Goal: Contribute content: Add original content to the website for others to see

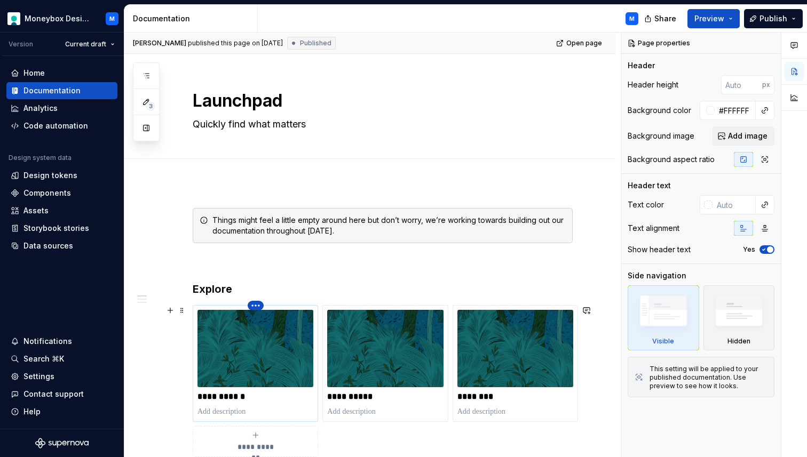
click at [255, 305] on html "Moneybox Design System M Version Current draft Home Documentation Analytics Cod…" at bounding box center [403, 228] width 807 height 457
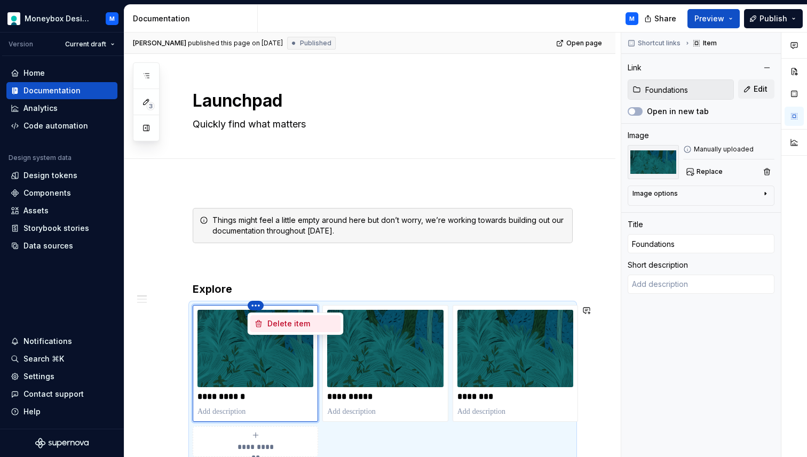
click at [294, 280] on html "Moneybox Design System M Version Current draft Home Documentation Analytics Cod…" at bounding box center [403, 228] width 807 height 457
click at [250, 369] on img at bounding box center [255, 348] width 116 height 77
click at [697, 171] on span "Replace" at bounding box center [709, 172] width 26 height 9
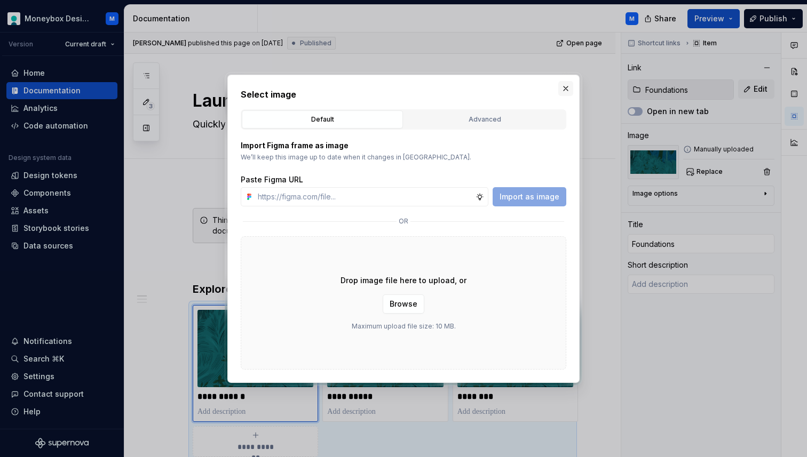
click at [566, 89] on button "button" at bounding box center [565, 88] width 15 height 15
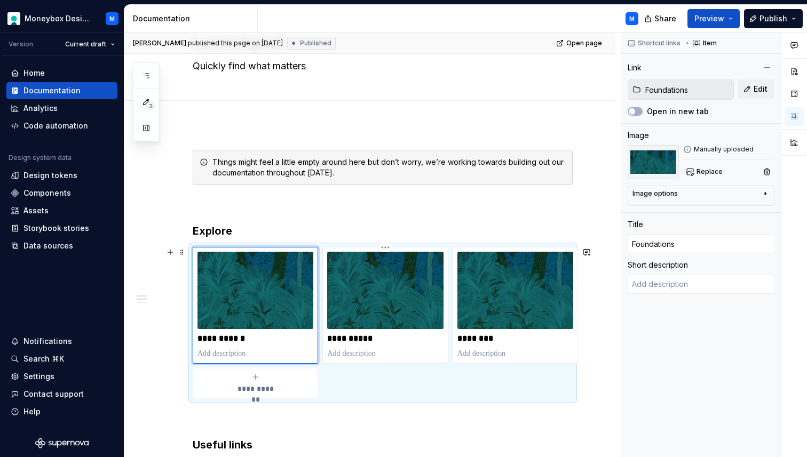
scroll to position [67, 0]
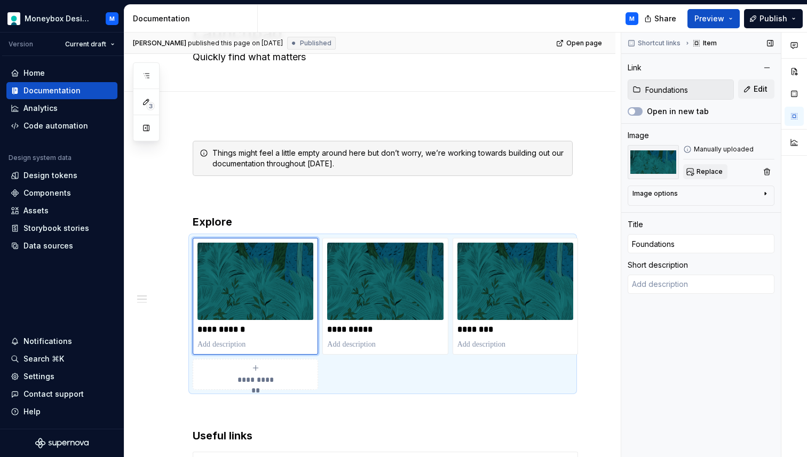
click at [705, 171] on span "Replace" at bounding box center [709, 172] width 26 height 9
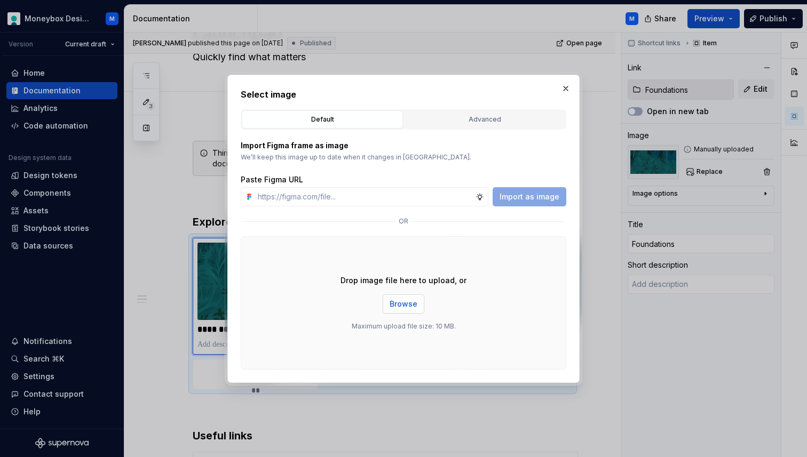
click at [410, 306] on span "Browse" at bounding box center [404, 304] width 28 height 11
click at [308, 198] on input "text" at bounding box center [364, 196] width 222 height 19
click at [445, 175] on div "Paste Figma URL" at bounding box center [404, 180] width 326 height 11
click at [409, 298] on button "Browse" at bounding box center [404, 304] width 42 height 19
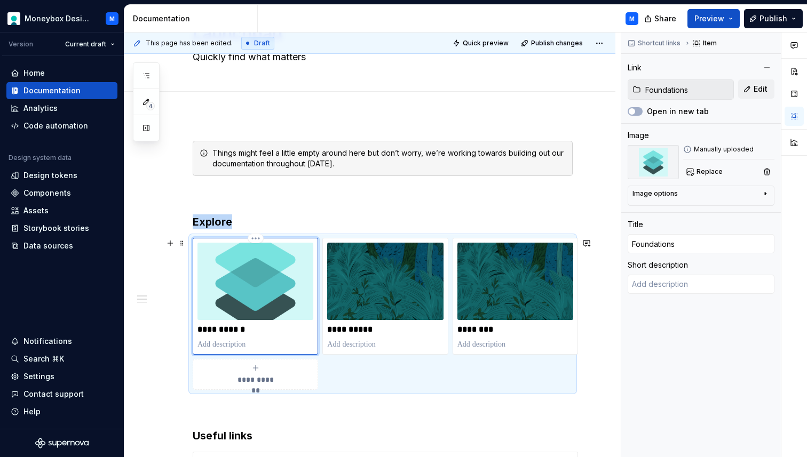
click at [266, 283] on img at bounding box center [255, 281] width 116 height 77
click at [697, 170] on span "Replace" at bounding box center [709, 172] width 26 height 9
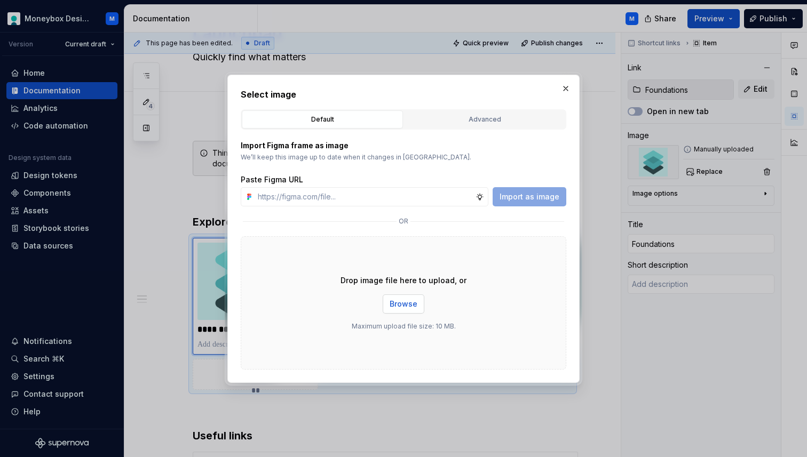
click at [406, 310] on button "Browse" at bounding box center [404, 304] width 42 height 19
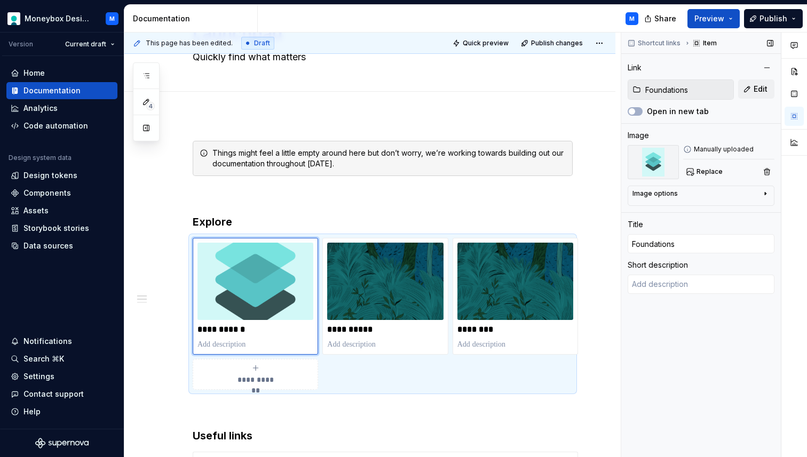
click at [686, 149] on icon at bounding box center [687, 149] width 9 height 9
click at [664, 194] on div "Image options" at bounding box center [654, 193] width 45 height 9
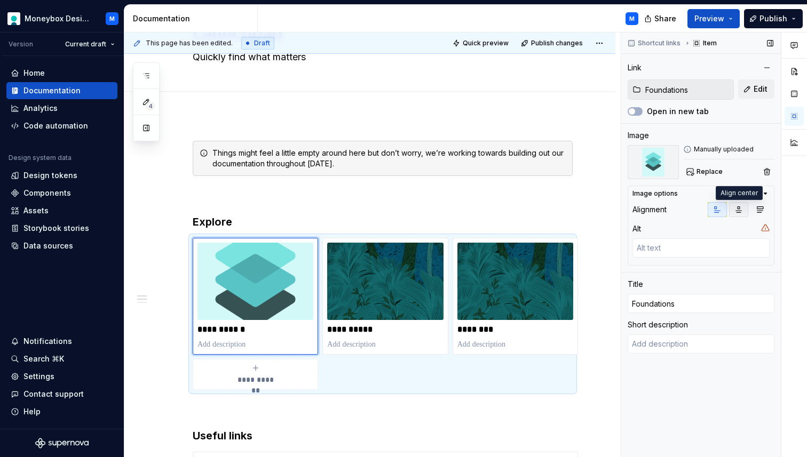
click at [738, 209] on icon "button" at bounding box center [739, 210] width 6 height 6
click at [762, 209] on icon "button" at bounding box center [760, 210] width 6 height 6
click at [718, 207] on icon "button" at bounding box center [717, 209] width 9 height 9
click at [763, 195] on icon "button" at bounding box center [765, 193] width 9 height 9
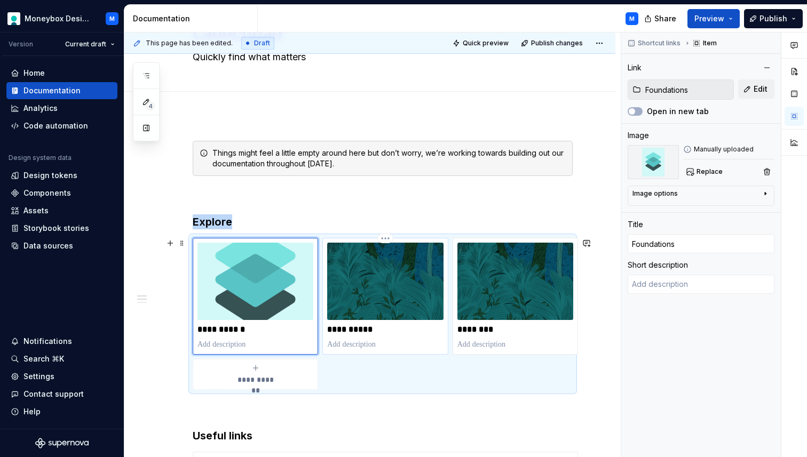
type textarea "*"
type input "Components"
click at [405, 285] on img at bounding box center [385, 281] width 116 height 77
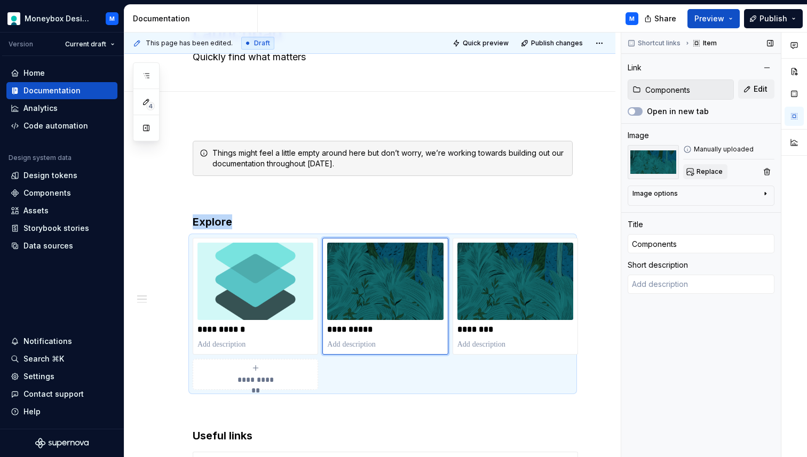
click at [701, 173] on span "Replace" at bounding box center [709, 172] width 26 height 9
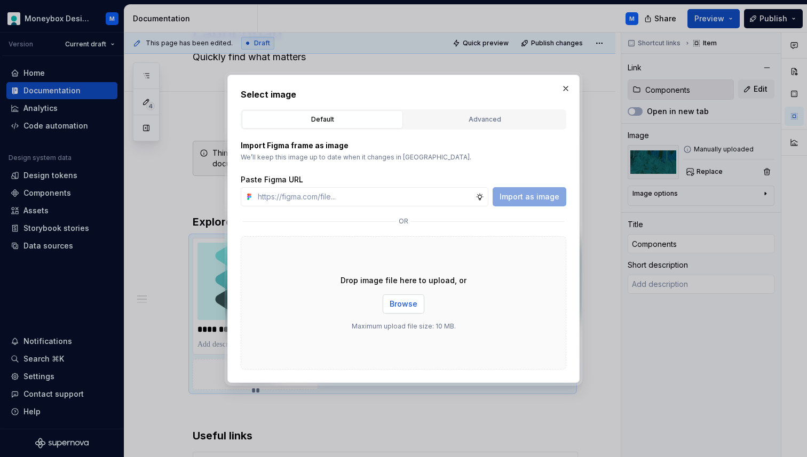
click at [413, 299] on span "Browse" at bounding box center [404, 304] width 28 height 11
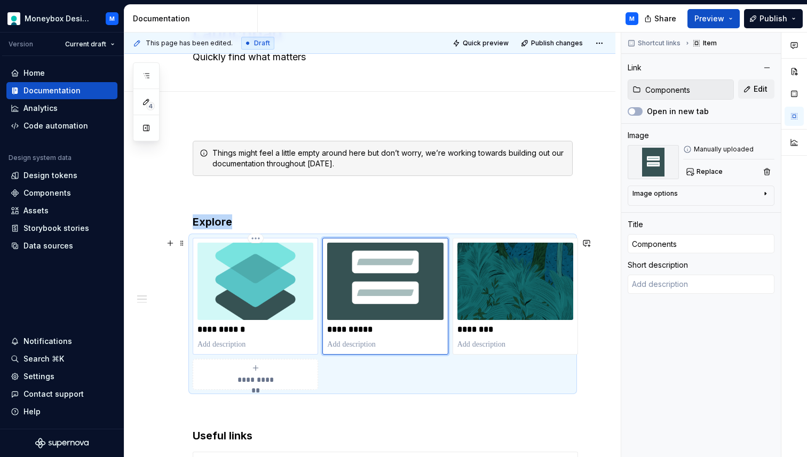
type textarea "*"
type input "Foundations"
click at [287, 296] on img at bounding box center [255, 281] width 116 height 77
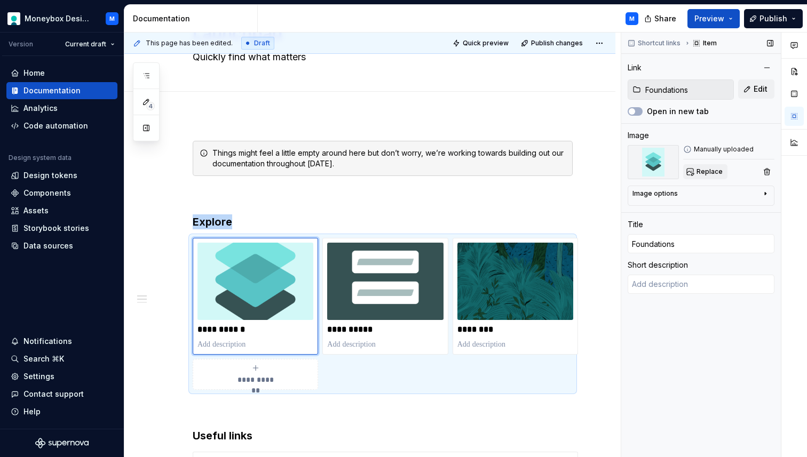
click at [715, 173] on span "Replace" at bounding box center [709, 172] width 26 height 9
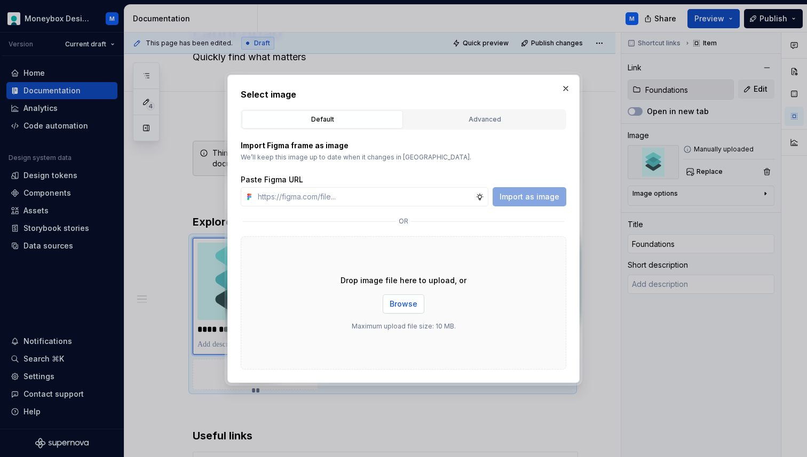
click at [400, 307] on span "Browse" at bounding box center [404, 304] width 28 height 11
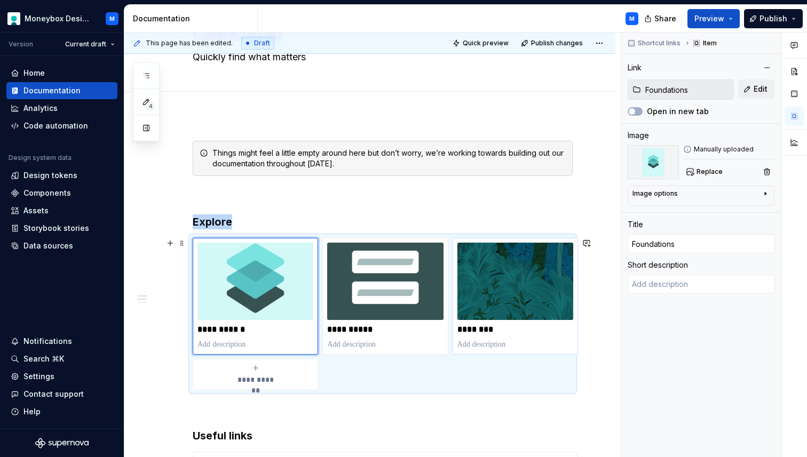
type textarea "*"
type input "Patterns & Templates"
type input "Patterns"
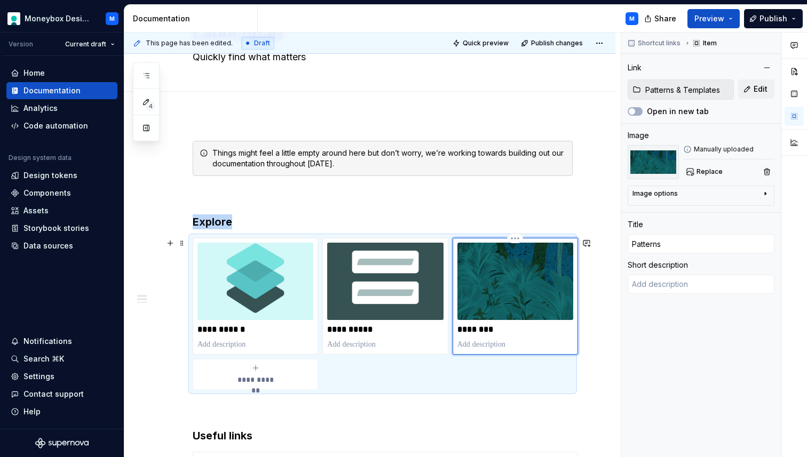
click at [557, 299] on img at bounding box center [515, 281] width 116 height 77
click at [719, 169] on span "Replace" at bounding box center [709, 172] width 26 height 9
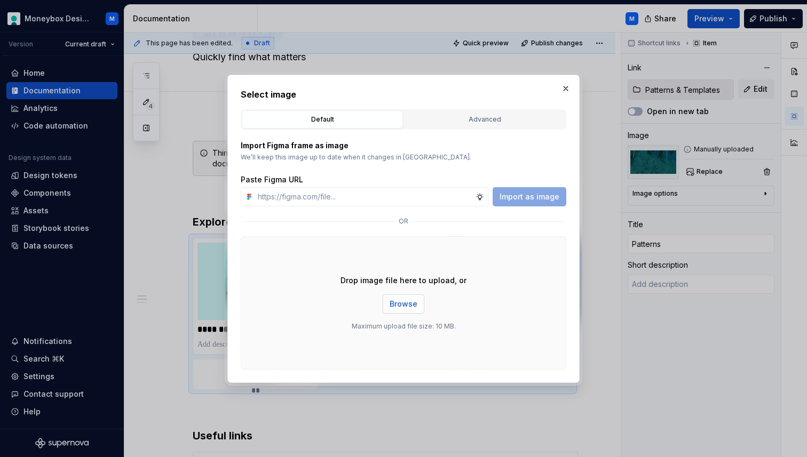
click at [408, 306] on span "Browse" at bounding box center [404, 304] width 28 height 11
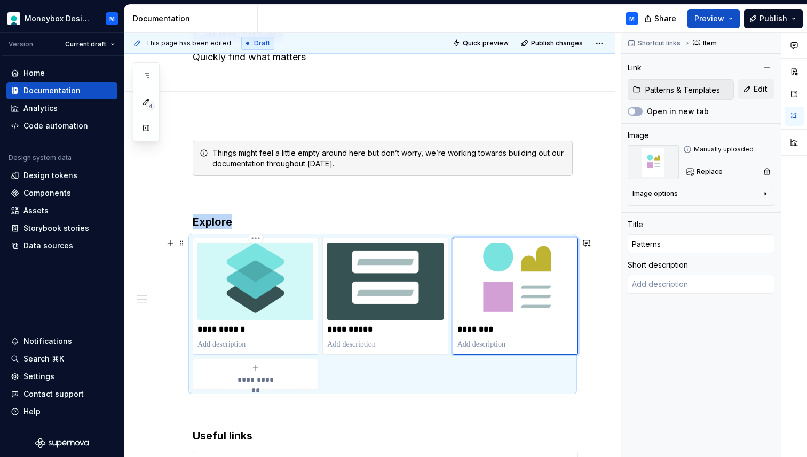
type textarea "*"
type input "Foundations"
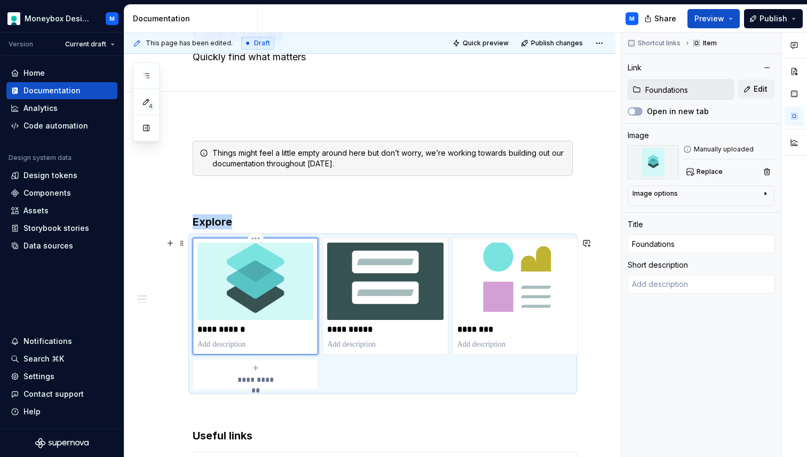
click at [253, 285] on img at bounding box center [255, 281] width 116 height 77
click at [709, 170] on span "Replace" at bounding box center [709, 172] width 26 height 9
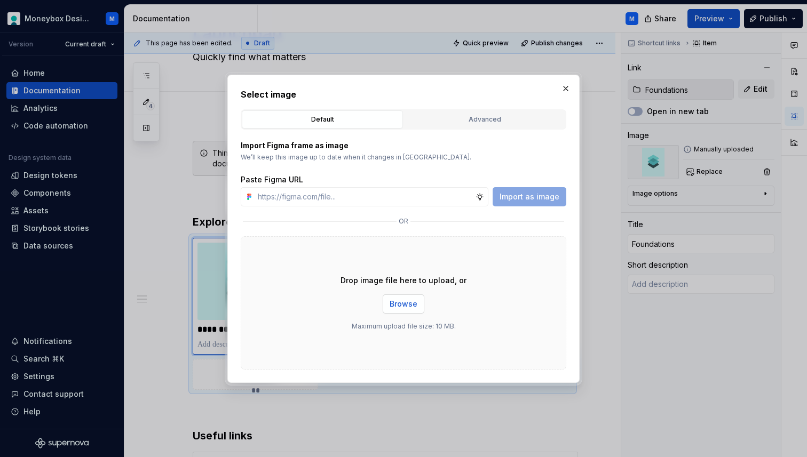
click at [404, 305] on span "Browse" at bounding box center [404, 304] width 28 height 11
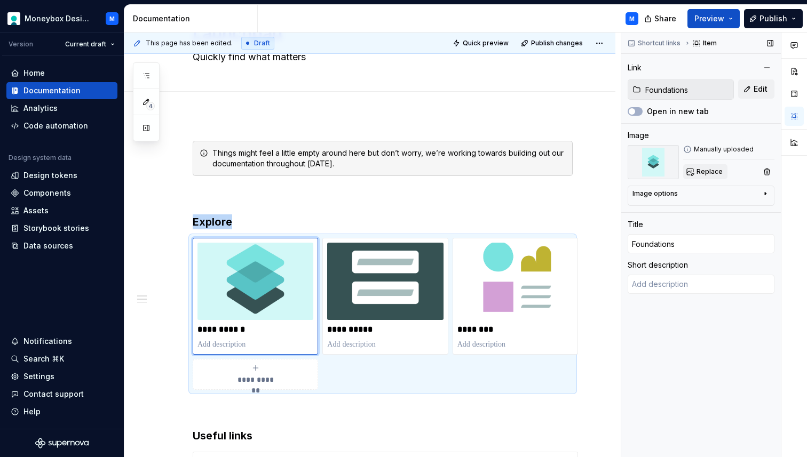
click at [708, 171] on span "Replace" at bounding box center [709, 172] width 26 height 9
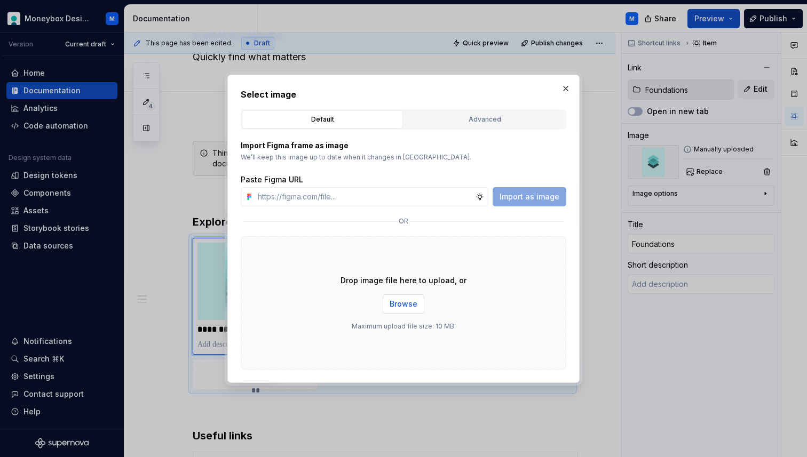
click at [411, 299] on span "Browse" at bounding box center [404, 304] width 28 height 11
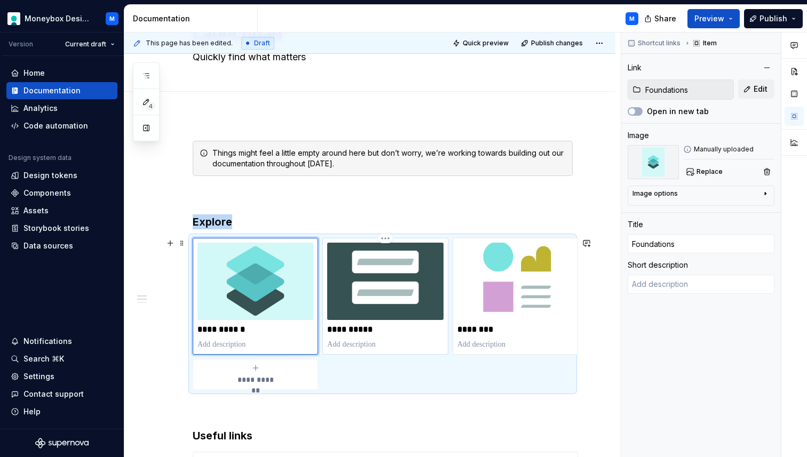
type textarea "*"
type input "Components"
click at [411, 283] on img at bounding box center [385, 281] width 116 height 77
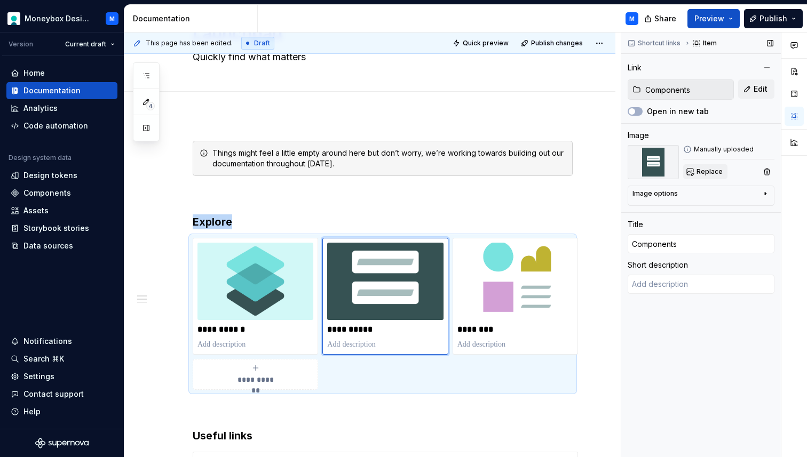
click at [710, 167] on button "Replace" at bounding box center [705, 171] width 44 height 15
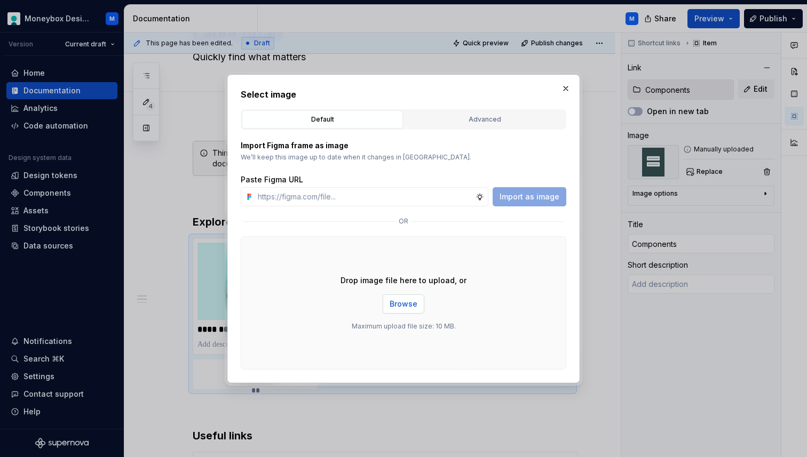
click at [402, 306] on span "Browse" at bounding box center [404, 304] width 28 height 11
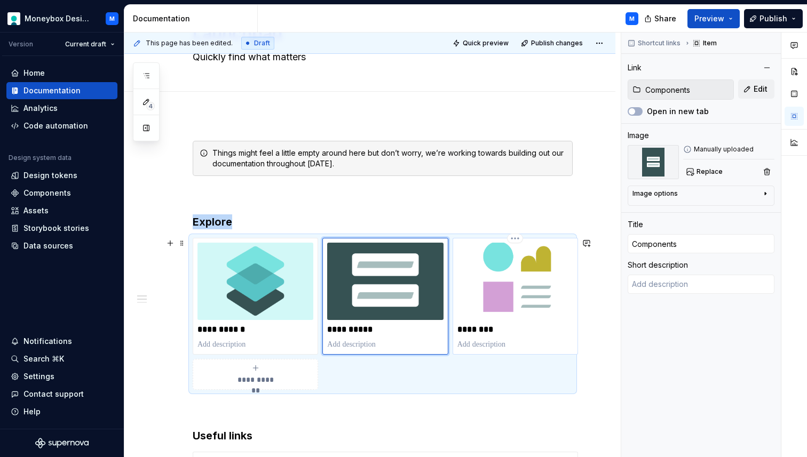
type textarea "*"
type input "Patterns & Templates"
type input "Patterns"
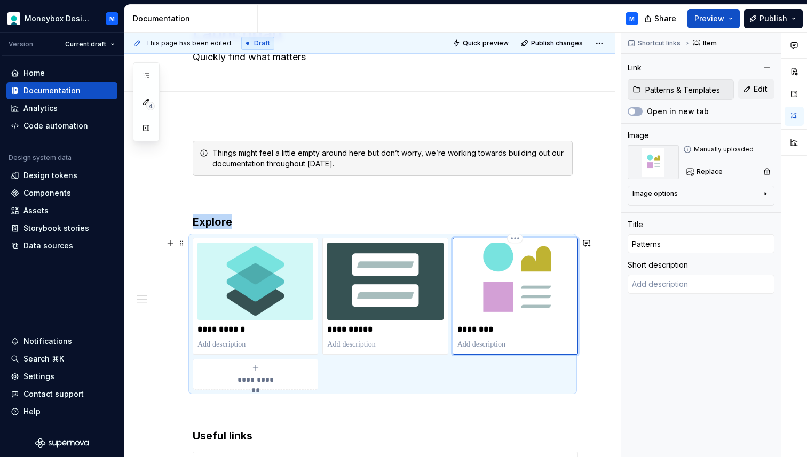
click at [534, 284] on img at bounding box center [515, 281] width 116 height 77
click at [715, 169] on span "Replace" at bounding box center [709, 172] width 26 height 9
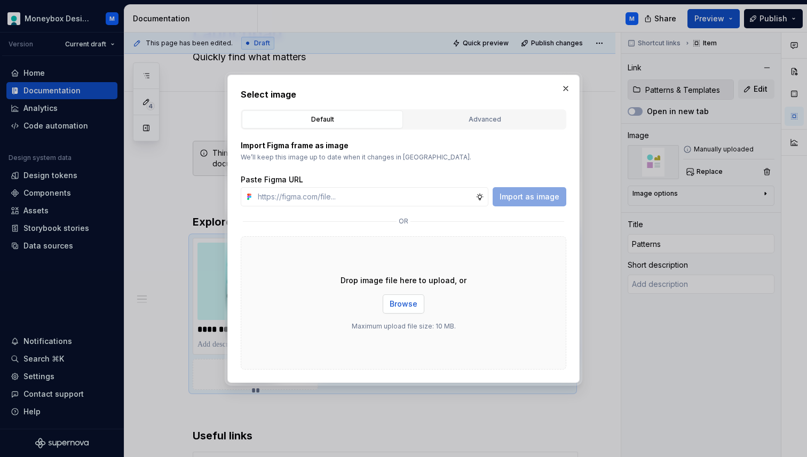
click at [393, 305] on span "Browse" at bounding box center [404, 304] width 28 height 11
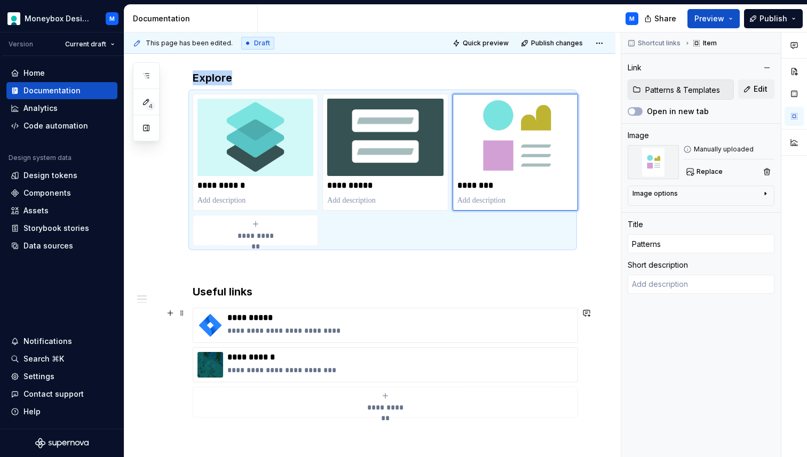
scroll to position [218, 0]
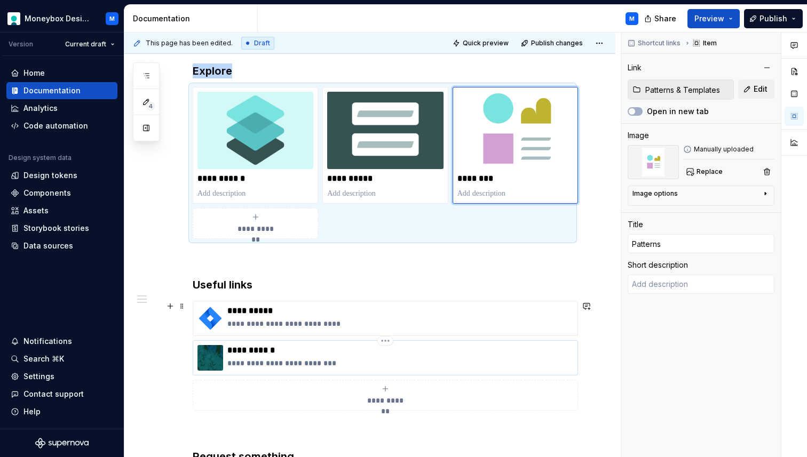
type textarea "*"
type input "[URL][DOMAIN_NAME]"
type input "Get support"
type textarea "Our support channel on Slack"
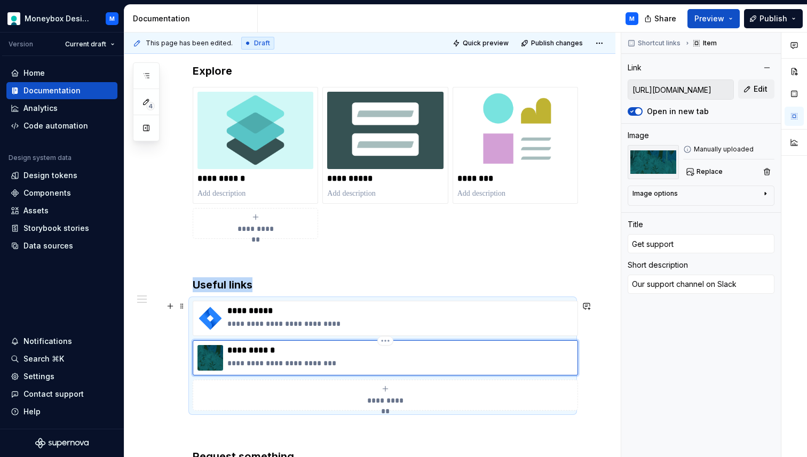
click at [212, 353] on img at bounding box center [210, 358] width 26 height 26
click at [702, 171] on span "Replace" at bounding box center [709, 172] width 26 height 9
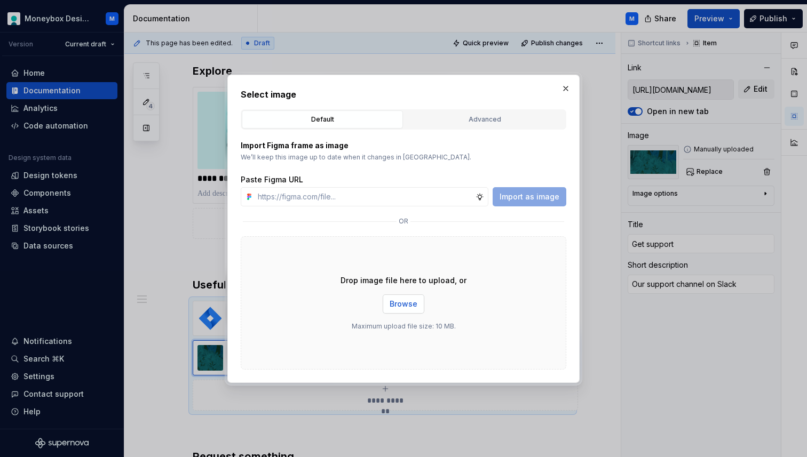
click at [410, 305] on span "Browse" at bounding box center [404, 304] width 28 height 11
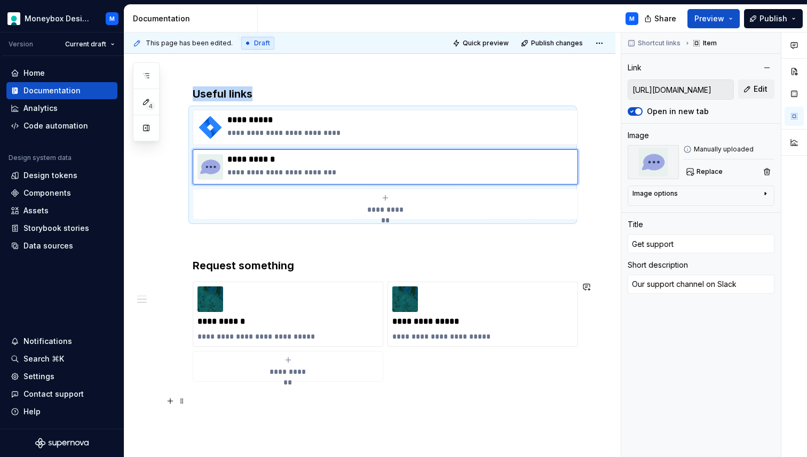
scroll to position [488, 0]
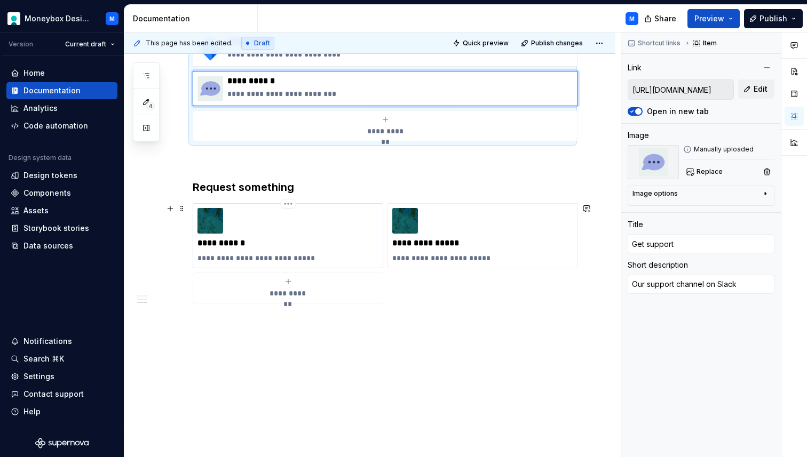
type textarea "*"
type input "[URL][DOMAIN_NAME]"
type input "DS requests"
type textarea "Tokens, Components or Patterns"
click at [216, 223] on img at bounding box center [210, 221] width 26 height 26
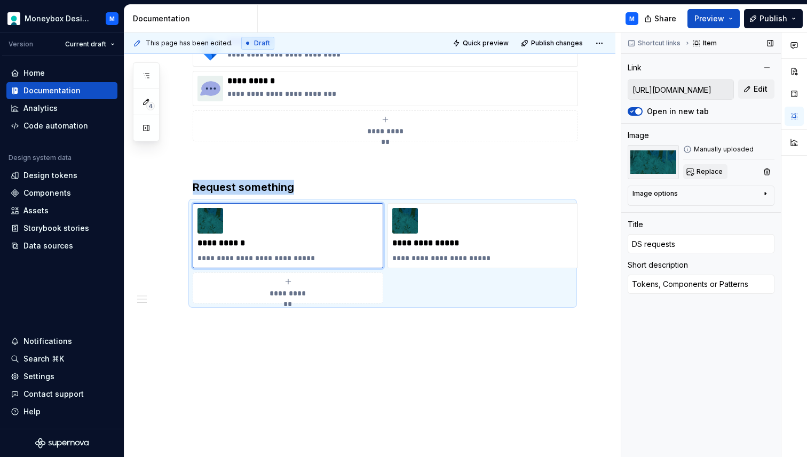
click at [703, 173] on span "Replace" at bounding box center [709, 172] width 26 height 9
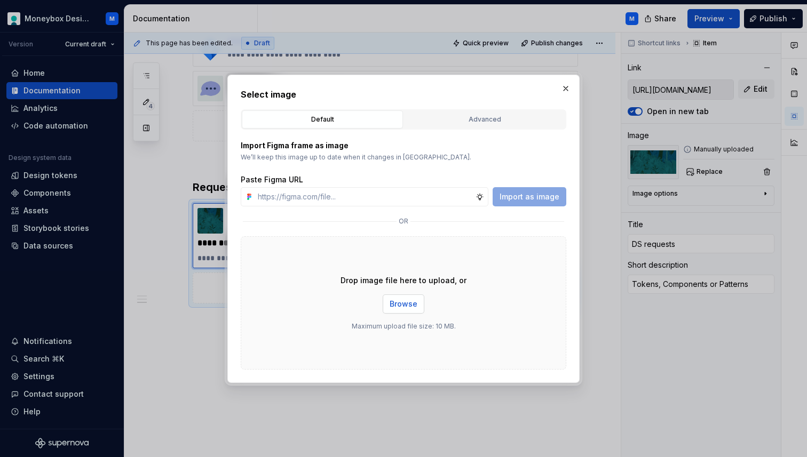
click at [403, 299] on span "Browse" at bounding box center [404, 304] width 28 height 11
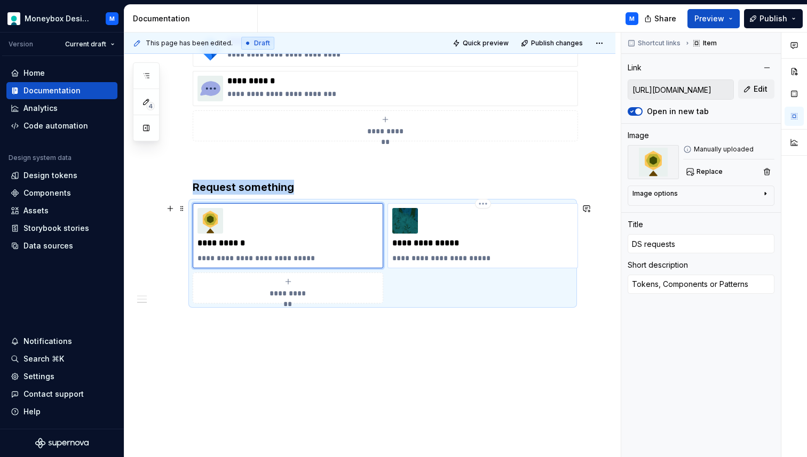
type textarea "*"
type input "[URL][DOMAIN_NAME][DATE]"
type input "Creative assets"
type textarea "Illustrations or [PERSON_NAME]'s"
click at [408, 224] on img at bounding box center [405, 221] width 26 height 26
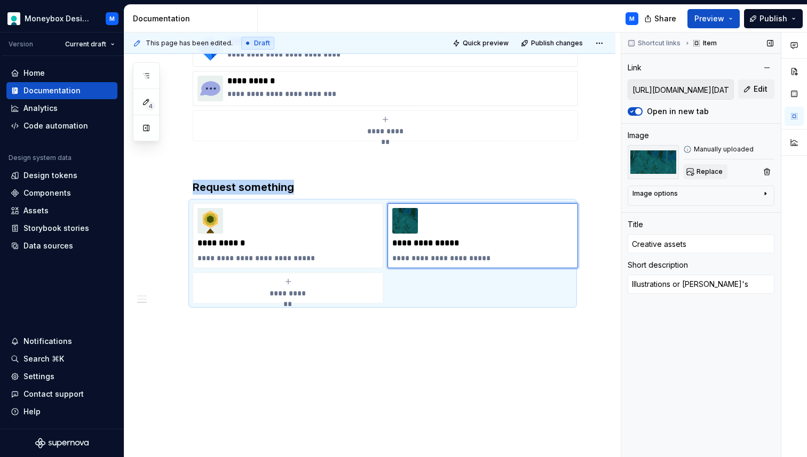
click at [695, 172] on button "Replace" at bounding box center [705, 171] width 44 height 15
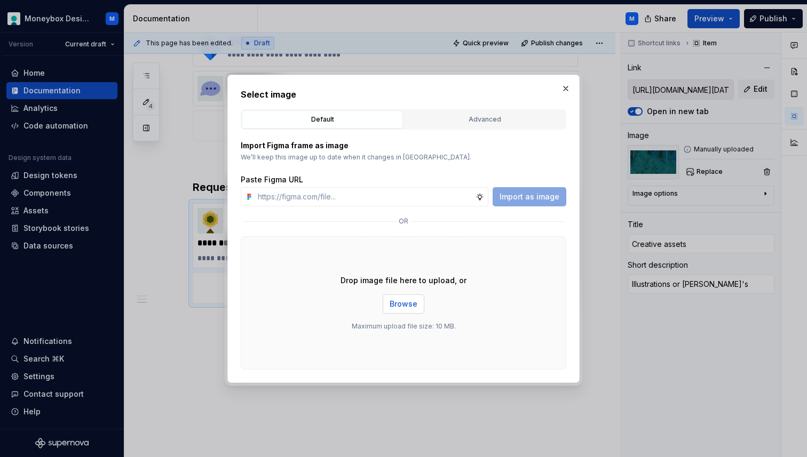
click at [405, 299] on span "Browse" at bounding box center [404, 304] width 28 height 11
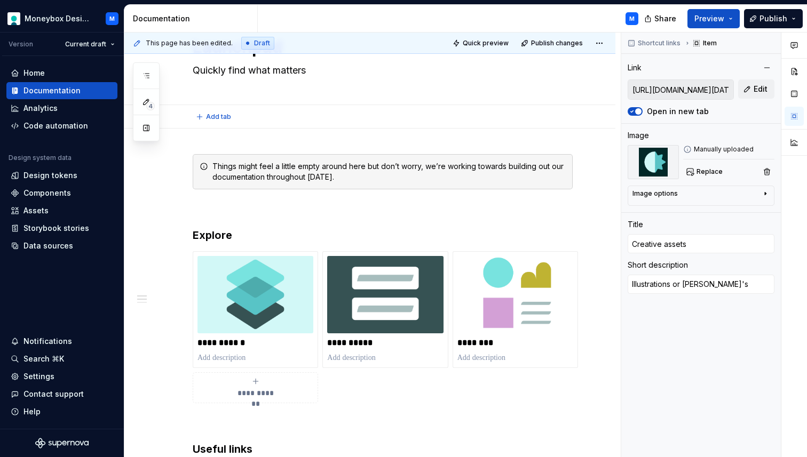
scroll to position [0, 0]
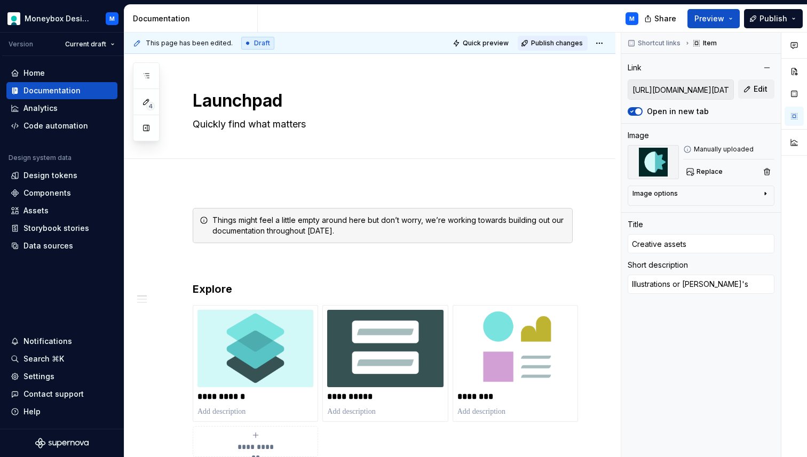
click at [546, 46] on span "Publish changes" at bounding box center [557, 43] width 52 height 9
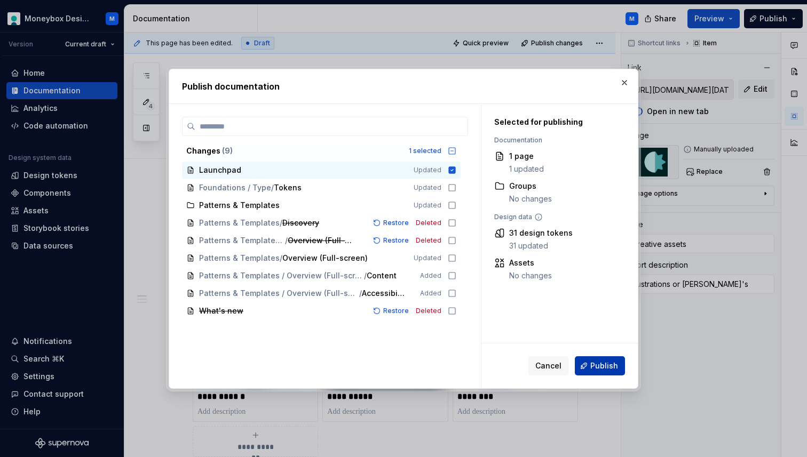
click at [593, 362] on span "Publish" at bounding box center [604, 366] width 28 height 11
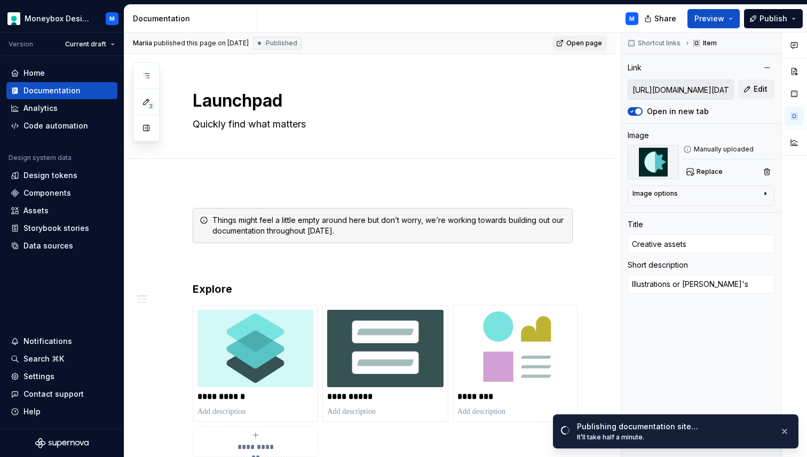
click at [593, 41] on span "Open page" at bounding box center [584, 43] width 36 height 9
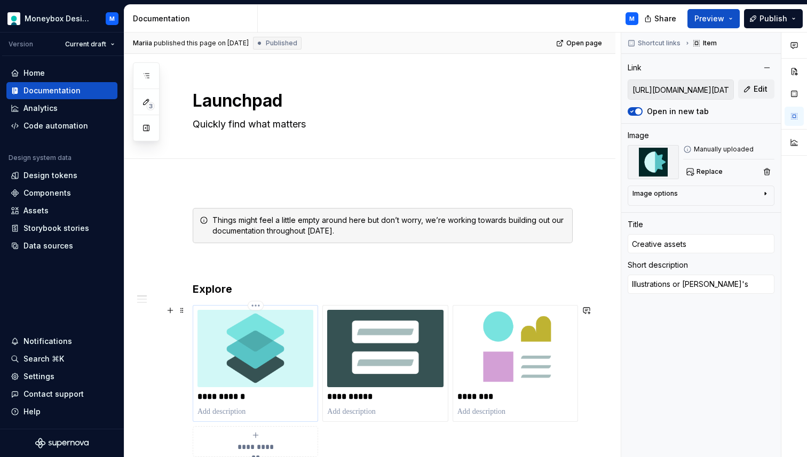
type textarea "*"
type input "Foundations"
click at [256, 342] on img at bounding box center [255, 348] width 116 height 77
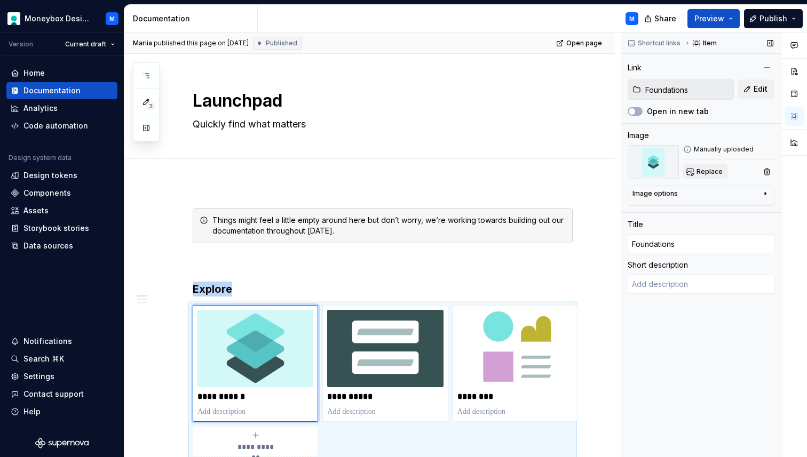
click at [701, 175] on span "Replace" at bounding box center [709, 172] width 26 height 9
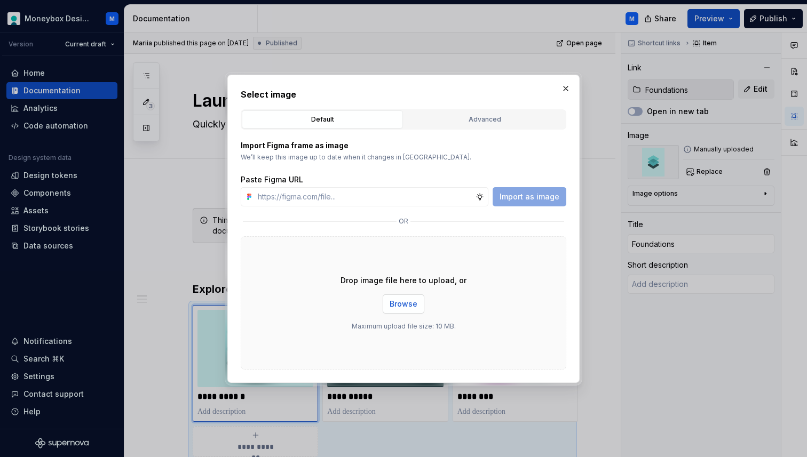
click at [402, 303] on span "Browse" at bounding box center [404, 304] width 28 height 11
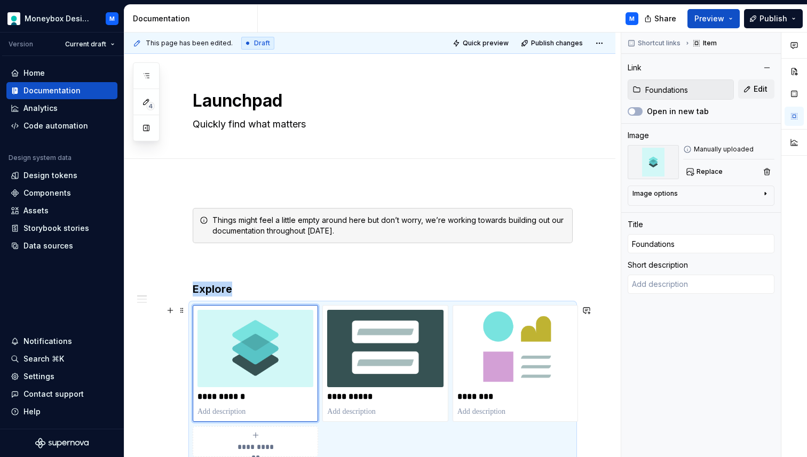
scroll to position [15, 0]
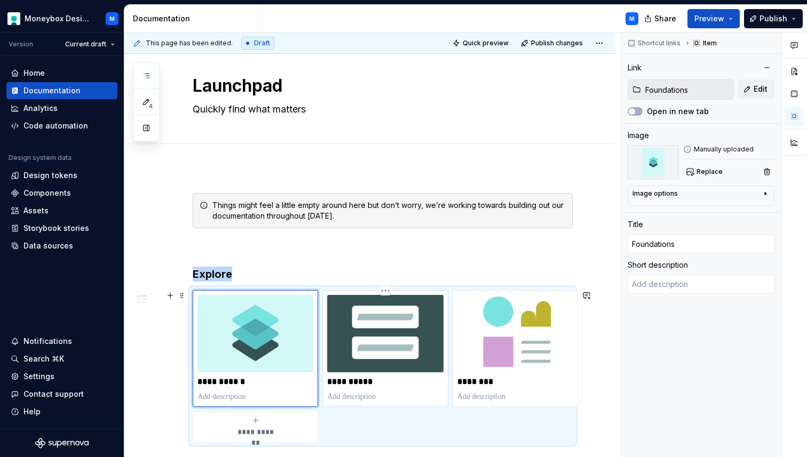
type textarea "*"
type input "Components"
click at [379, 338] on img at bounding box center [385, 333] width 116 height 77
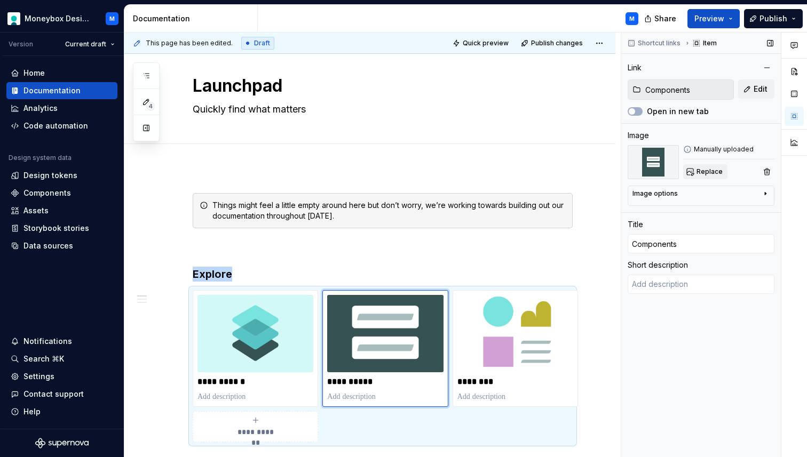
click at [708, 170] on span "Replace" at bounding box center [709, 172] width 26 height 9
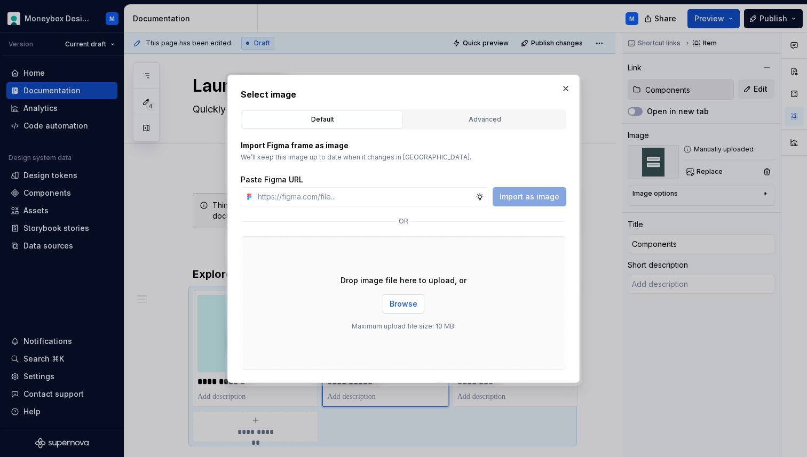
click at [401, 304] on span "Browse" at bounding box center [404, 304] width 28 height 11
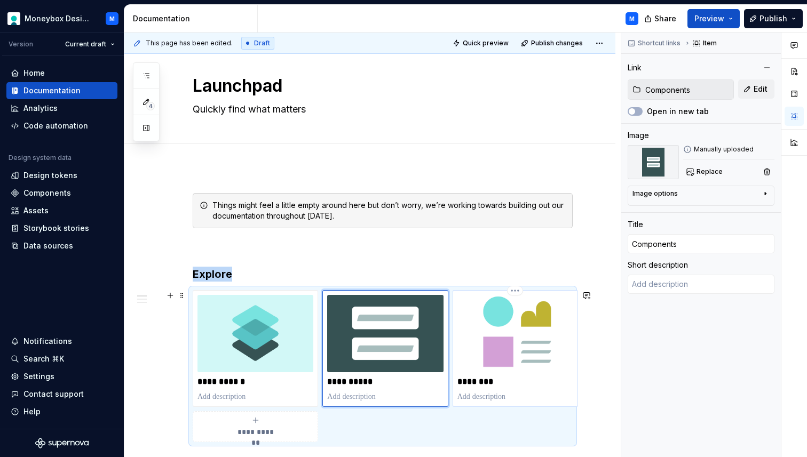
type textarea "*"
type input "Patterns & Templates"
type input "Patterns"
click at [529, 337] on img at bounding box center [515, 333] width 116 height 77
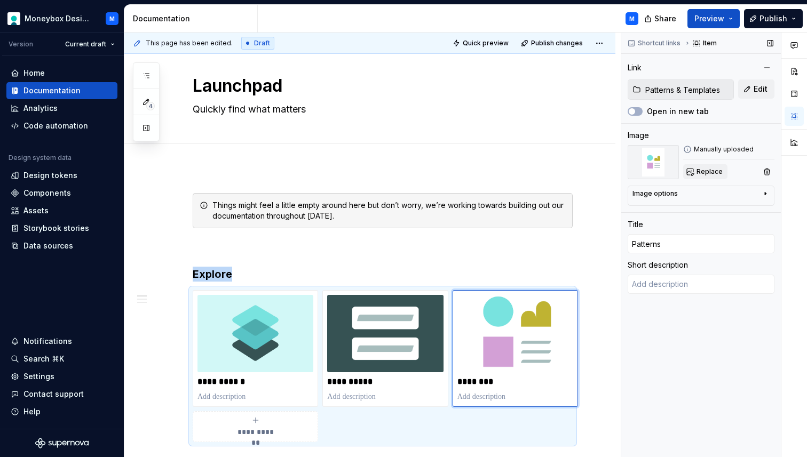
click at [704, 177] on button "Replace" at bounding box center [705, 171] width 44 height 15
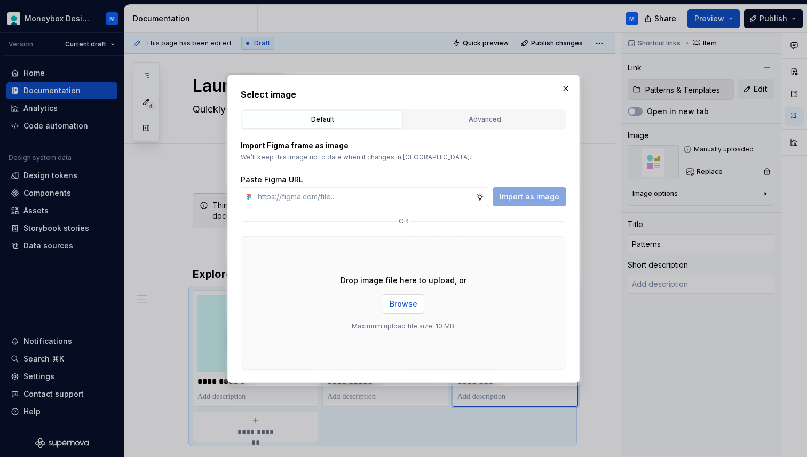
click at [401, 299] on span "Browse" at bounding box center [404, 304] width 28 height 11
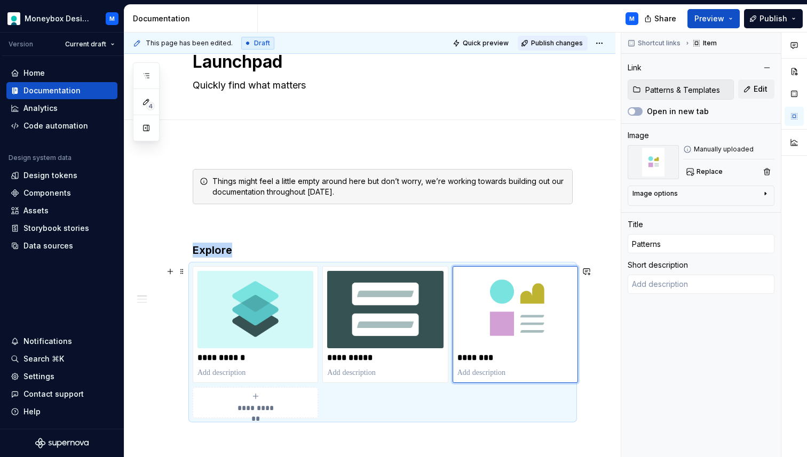
scroll to position [41, 0]
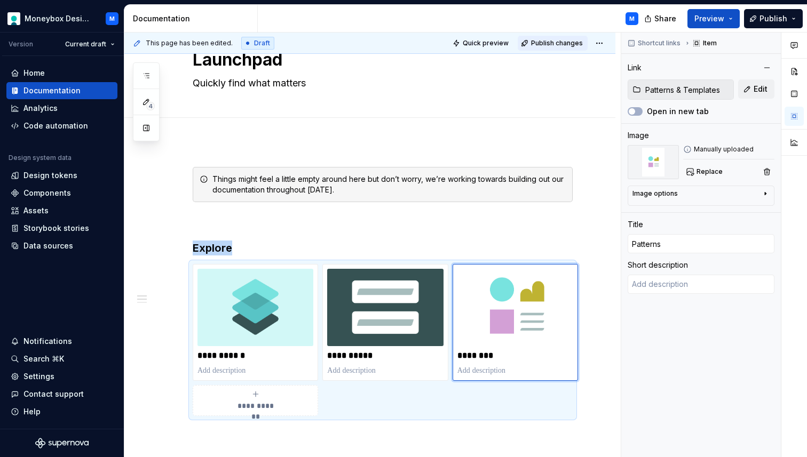
click at [567, 39] on span "Publish changes" at bounding box center [557, 43] width 52 height 9
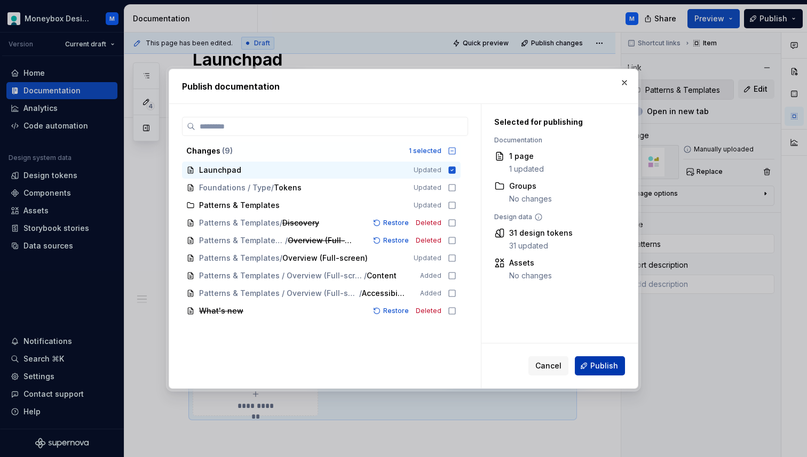
click at [608, 364] on span "Publish" at bounding box center [604, 366] width 28 height 11
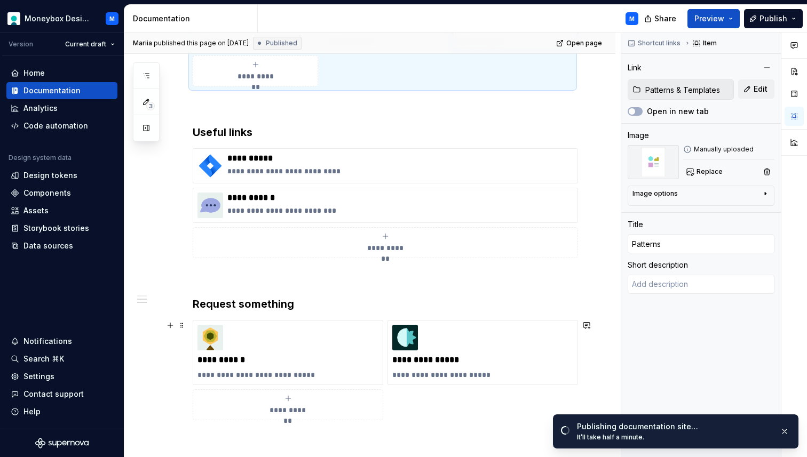
scroll to position [352, 0]
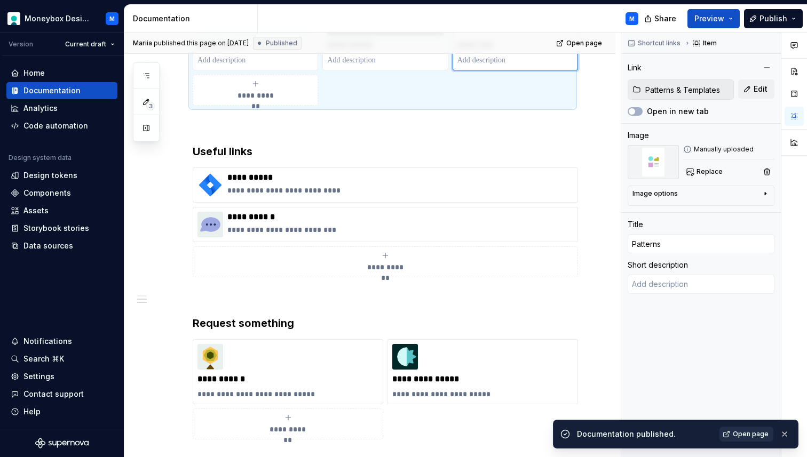
click at [737, 437] on span "Open page" at bounding box center [751, 434] width 36 height 9
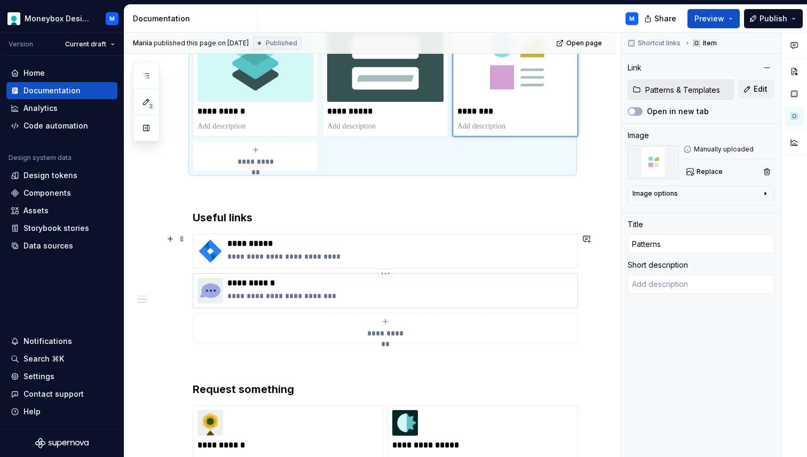
scroll to position [0, 0]
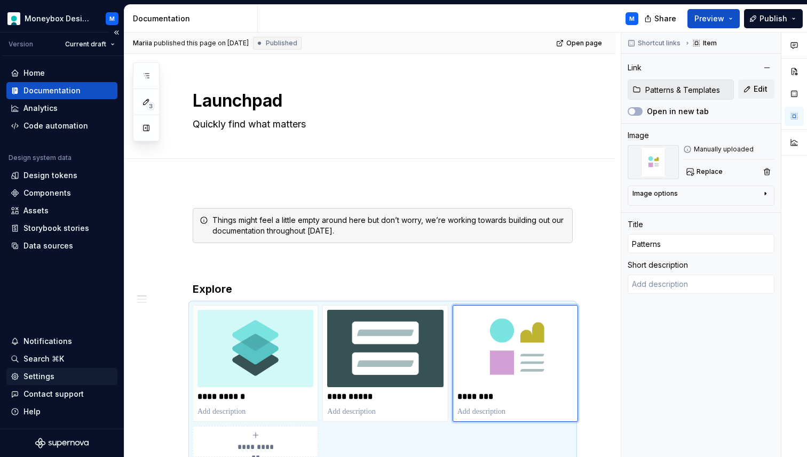
click at [45, 373] on div "Settings" at bounding box center [38, 376] width 31 height 11
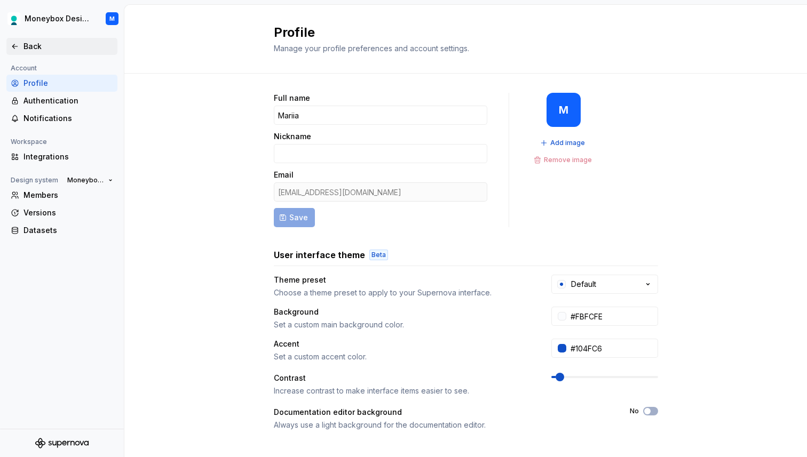
click at [15, 47] on icon at bounding box center [15, 46] width 9 height 9
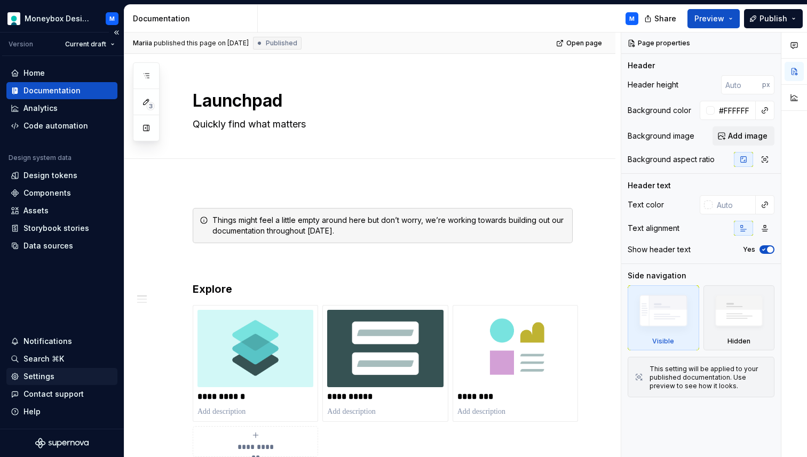
click at [29, 375] on div "Settings" at bounding box center [38, 376] width 31 height 11
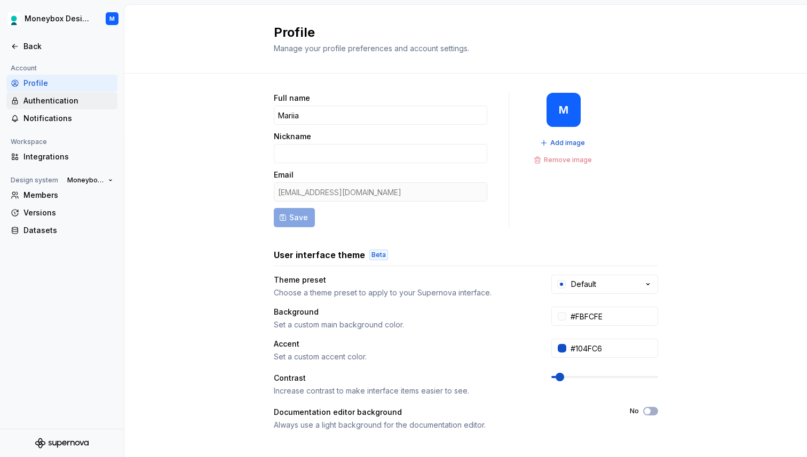
click at [42, 102] on div "Authentication" at bounding box center [68, 101] width 90 height 11
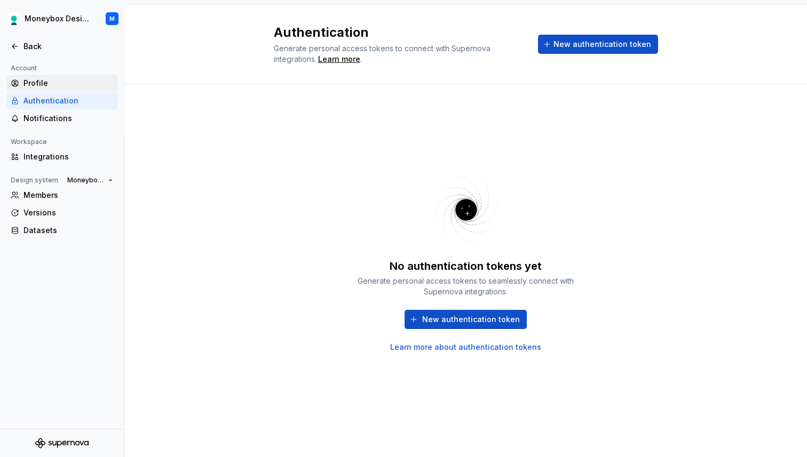
click at [47, 88] on div "Profile" at bounding box center [68, 83] width 90 height 11
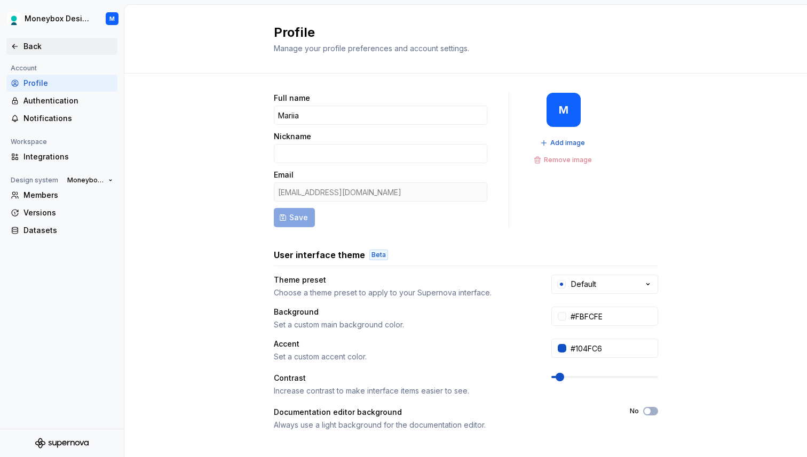
click at [15, 45] on icon at bounding box center [15, 46] width 9 height 9
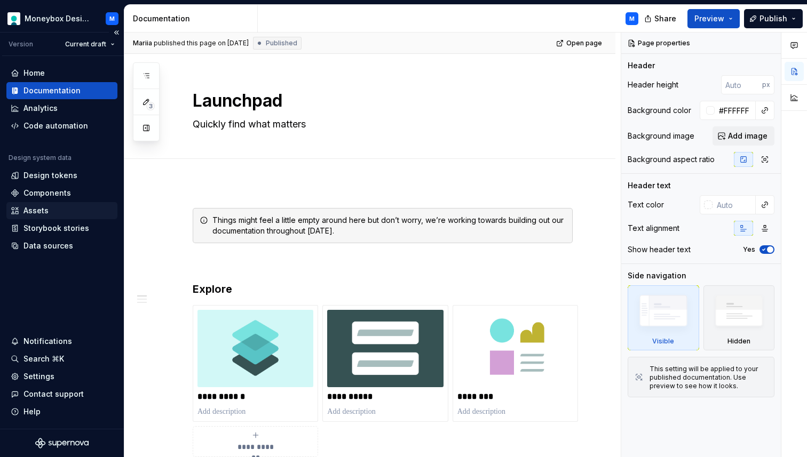
click at [46, 209] on div "Assets" at bounding box center [35, 210] width 25 height 11
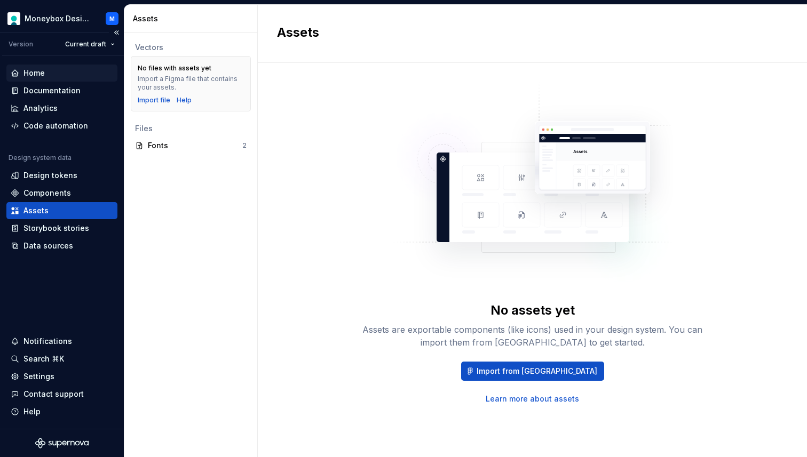
click at [52, 72] on div "Home" at bounding box center [62, 73] width 102 height 11
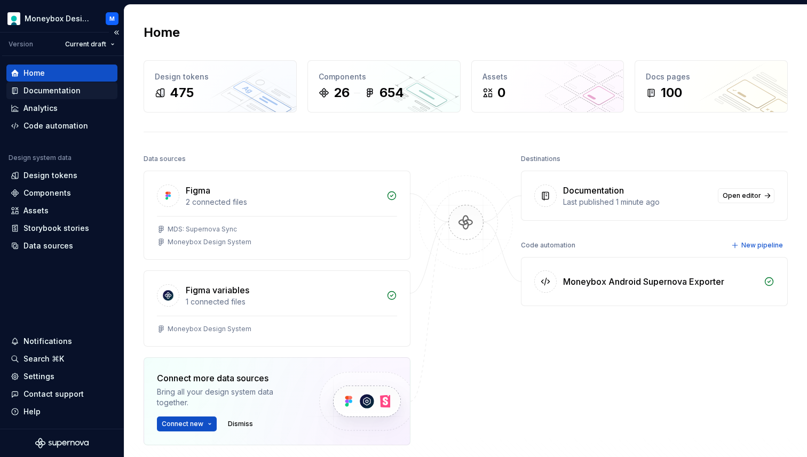
click at [83, 94] on div "Documentation" at bounding box center [62, 90] width 102 height 11
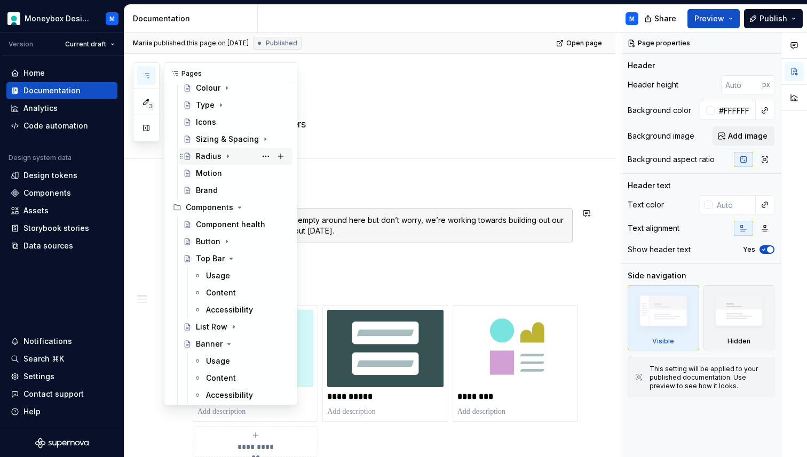
scroll to position [104, 0]
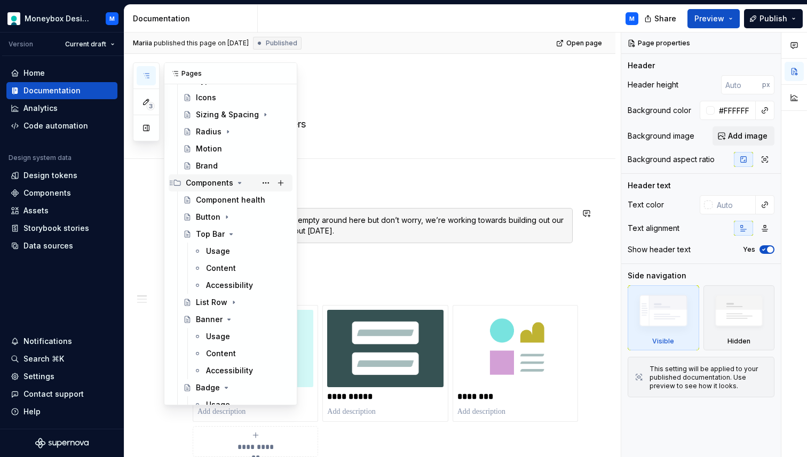
click at [237, 186] on icon "Page tree" at bounding box center [239, 183] width 9 height 9
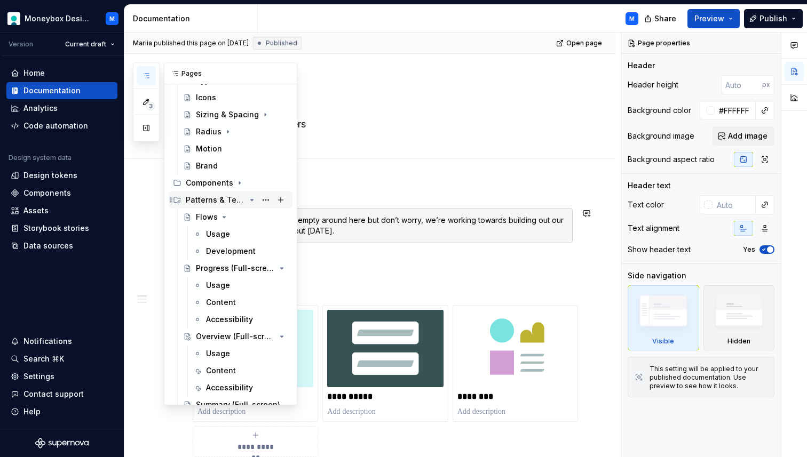
click at [250, 199] on icon "Page tree" at bounding box center [252, 200] width 9 height 9
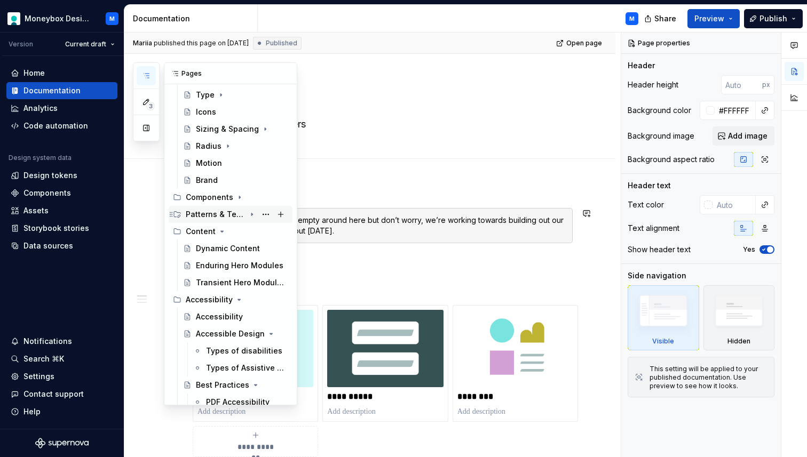
scroll to position [81, 0]
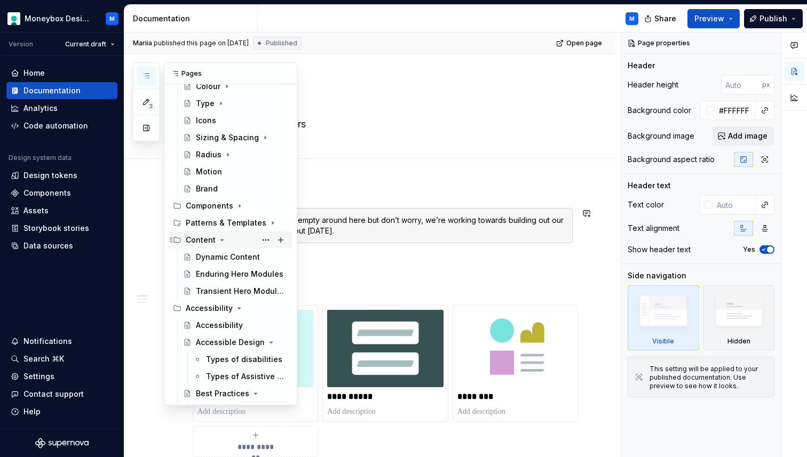
click at [218, 239] on icon "Page tree" at bounding box center [222, 240] width 9 height 9
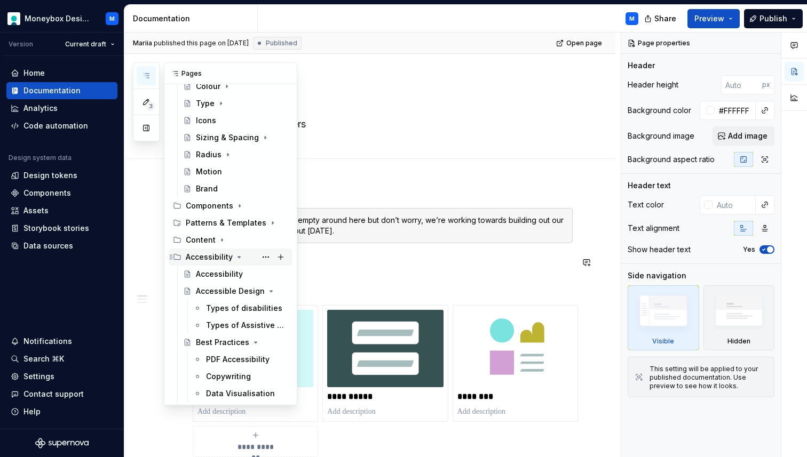
click at [235, 256] on icon "Page tree" at bounding box center [239, 257] width 9 height 9
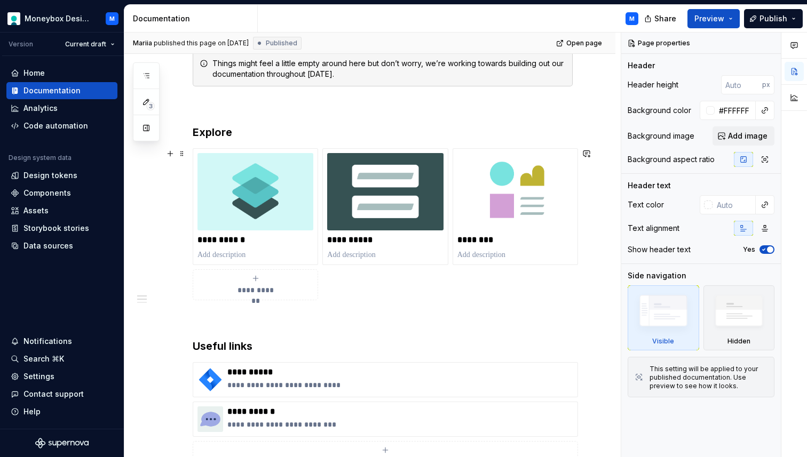
scroll to position [160, 0]
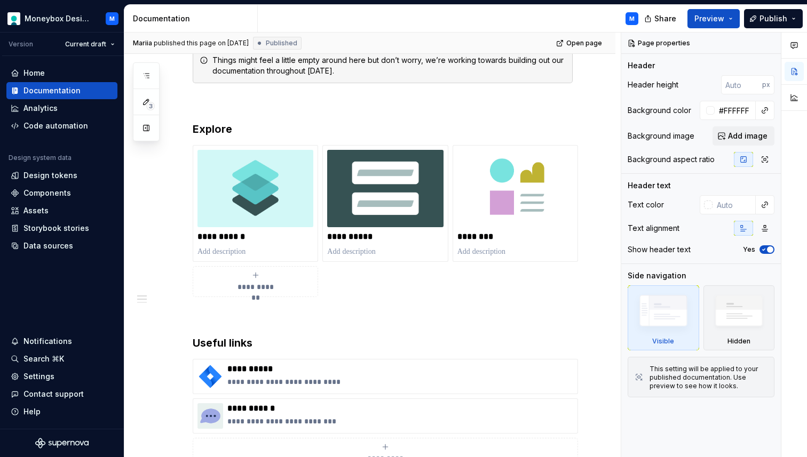
type textarea "*"
